Goal: Check status: Verify the current state of an ongoing process or item

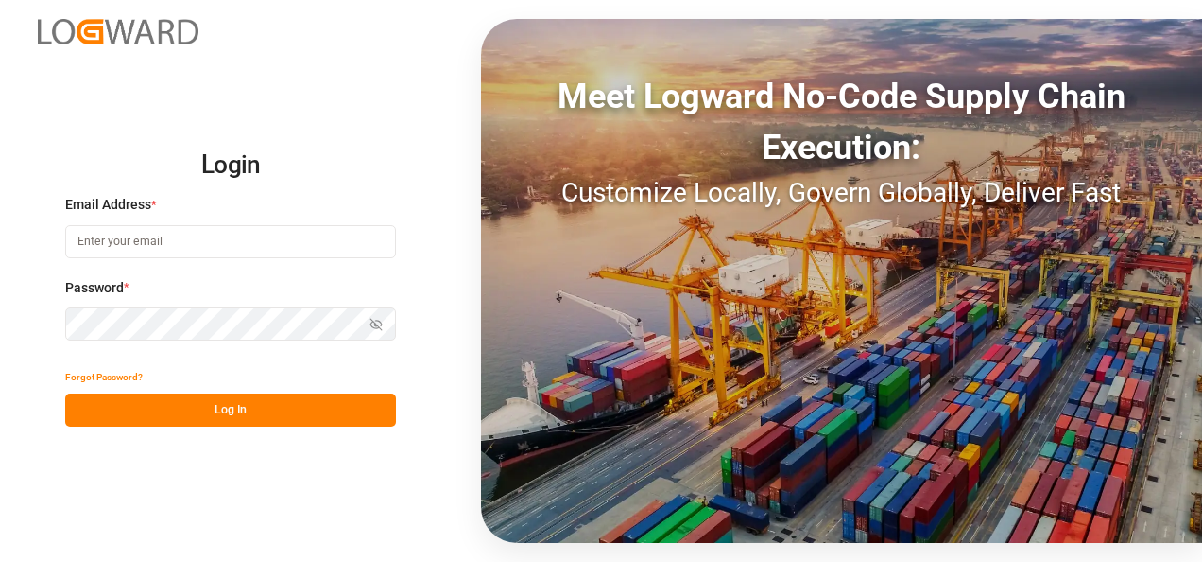
click at [121, 133] on input at bounding box center [230, 241] width 331 height 33
type input "[PERSON_NAME][EMAIL_ADDRESS][PERSON_NAME][DOMAIN_NAME]"
click at [372, 133] on icon "button" at bounding box center [376, 324] width 13 height 13
click at [280, 133] on button "Log In" at bounding box center [230, 409] width 331 height 33
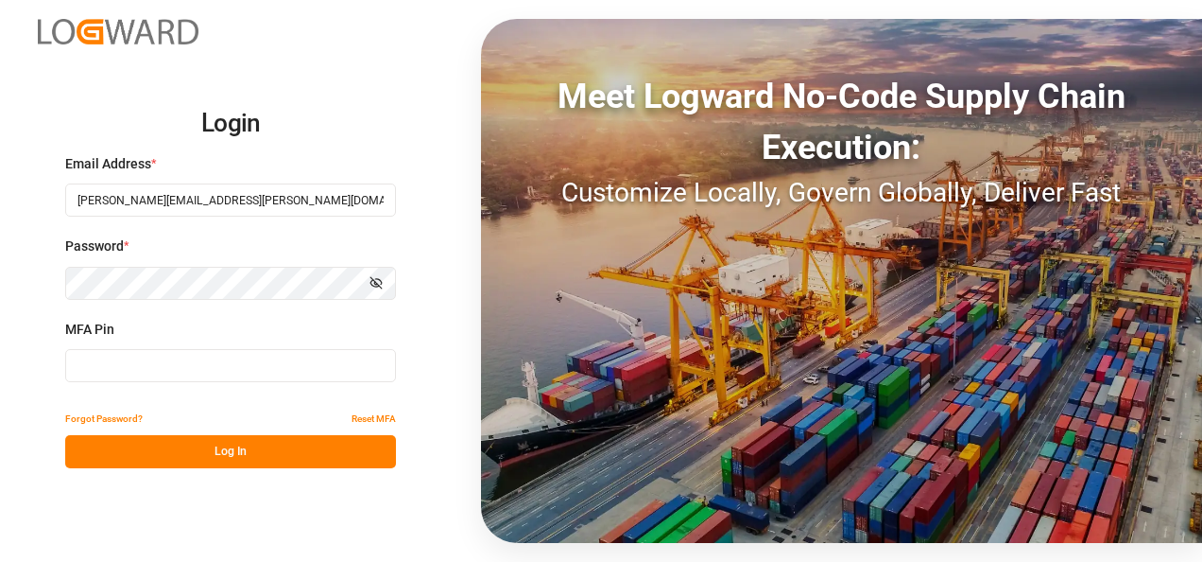
click at [113, 133] on input at bounding box center [230, 365] width 331 height 33
type input "573099"
click at [251, 133] on button "Log In" at bounding box center [230, 451] width 331 height 33
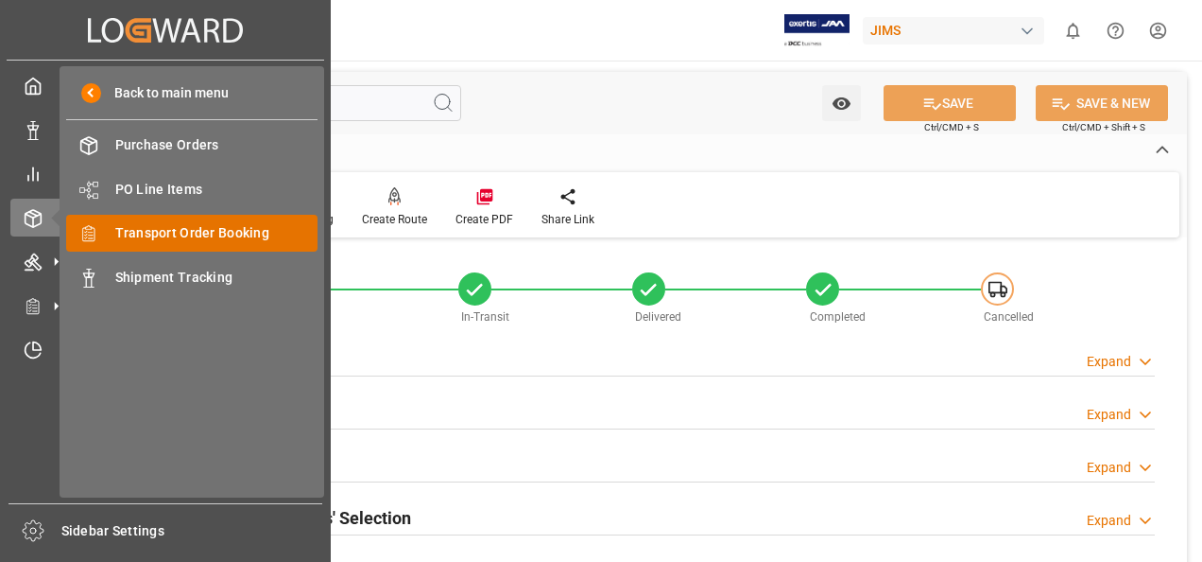
click at [199, 133] on span "Transport Order Booking" at bounding box center [216, 233] width 203 height 20
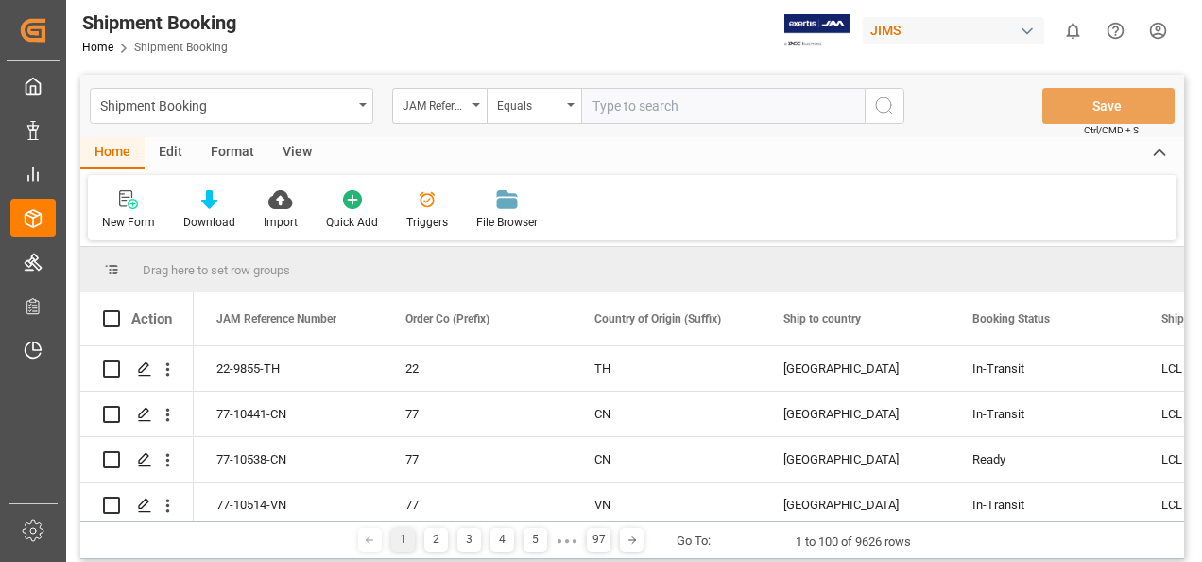
click at [464, 108] on input "text" at bounding box center [723, 106] width 284 height 36
paste input "77-10736-CA"
type input "77-10736-CA"
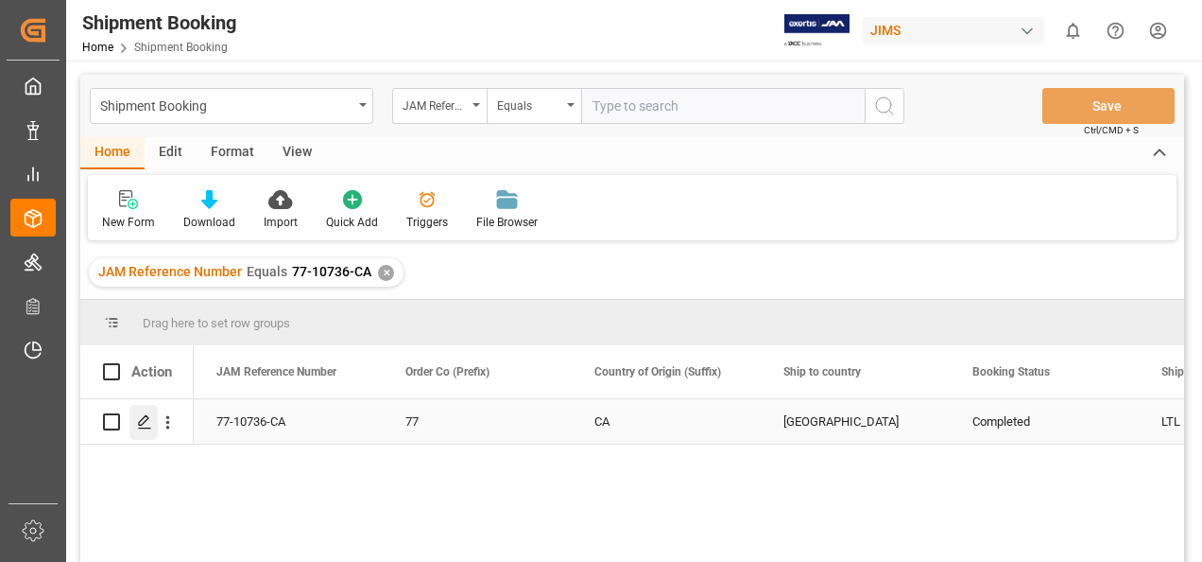
click at [140, 133] on polygon "Press SPACE to select this row." at bounding box center [143, 420] width 9 height 9
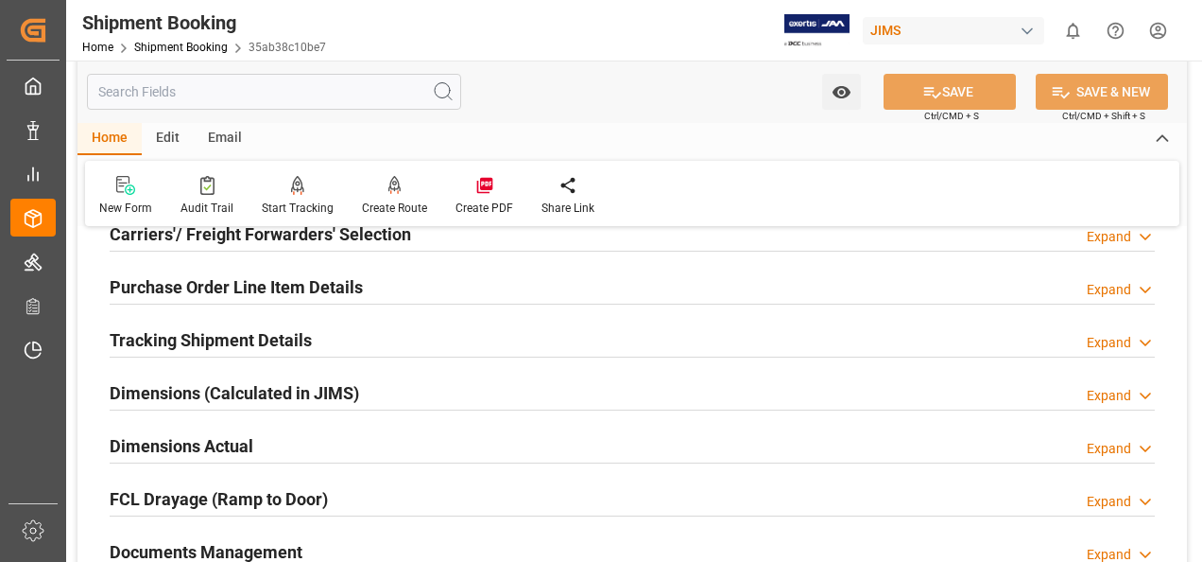
scroll to position [378, 0]
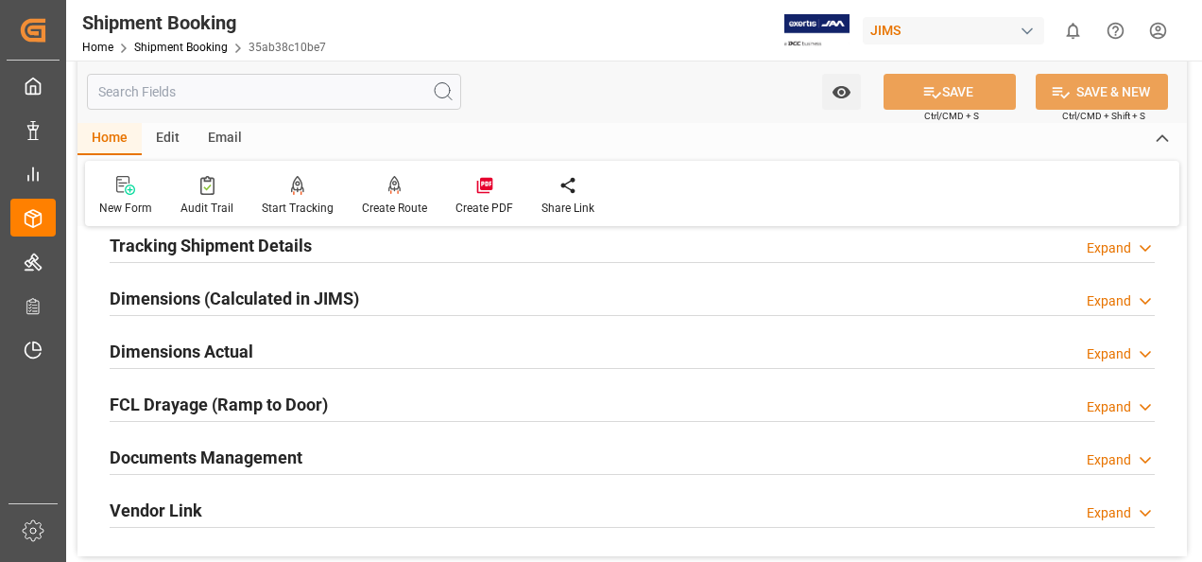
click at [227, 133] on h2 "Documents Management" at bounding box center [206, 457] width 193 height 26
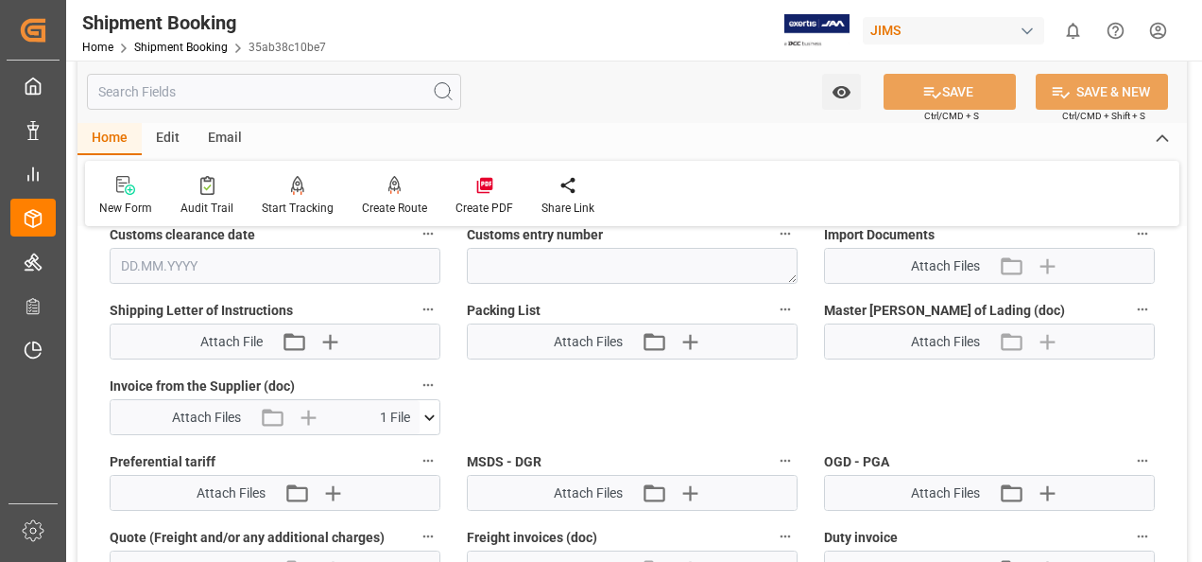
scroll to position [945, 0]
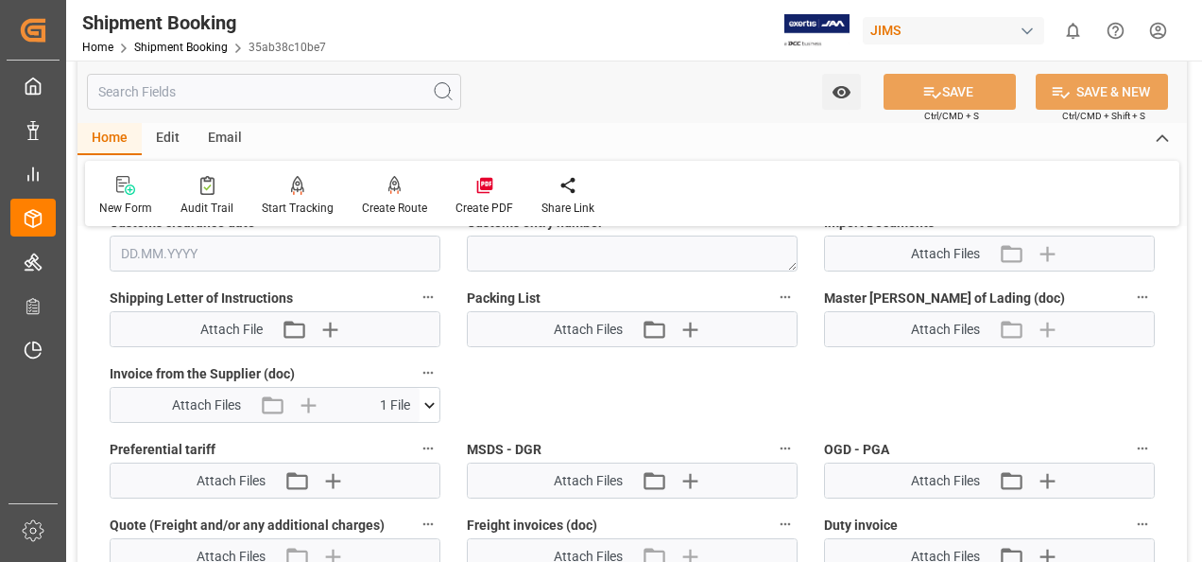
click at [427, 133] on icon at bounding box center [429, 405] width 10 height 6
click at [376, 133] on icon at bounding box center [380, 440] width 20 height 20
